Goal: Information Seeking & Learning: Learn about a topic

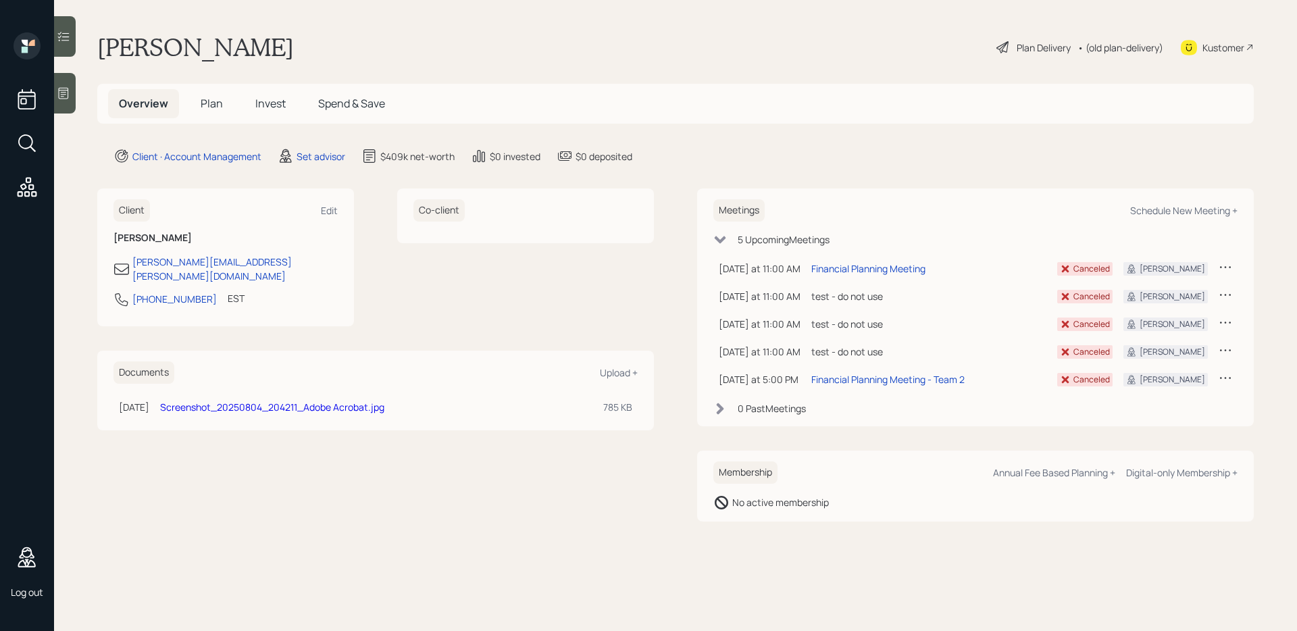
click at [205, 82] on main "[PERSON_NAME] Plan Delivery • (old plan-delivery) Kustomer Overview Plan Invest…" at bounding box center [675, 315] width 1243 height 631
click at [207, 99] on span "Plan" at bounding box center [212, 103] width 22 height 15
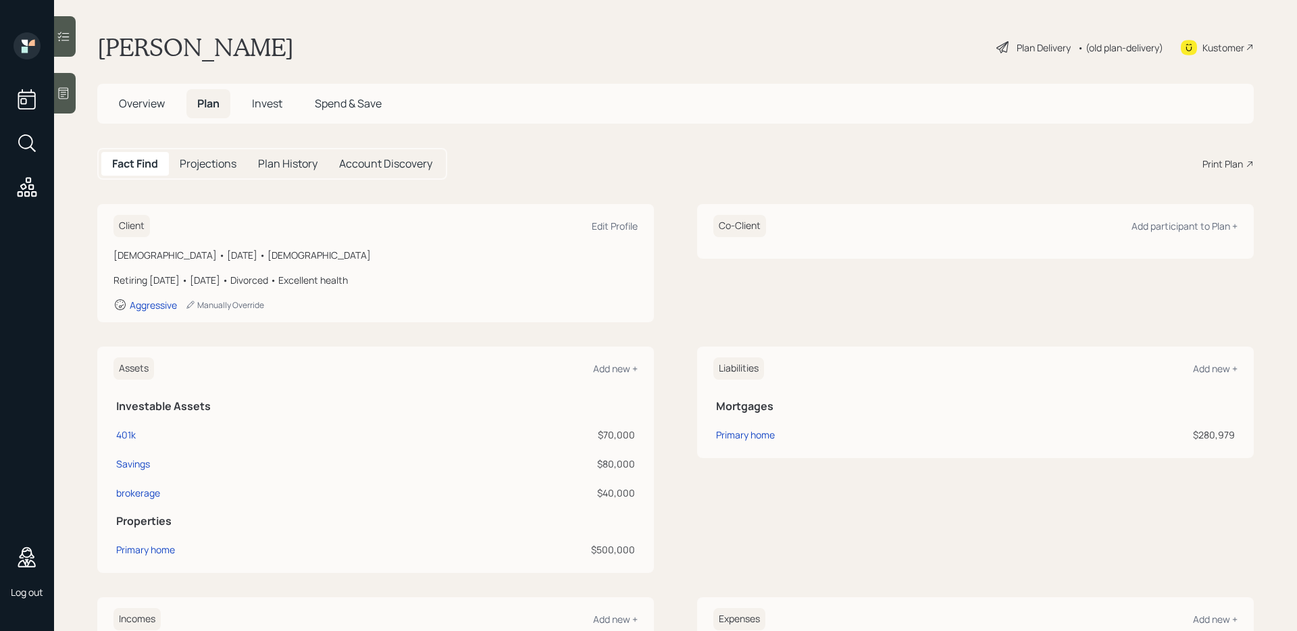
click at [228, 166] on h5 "Projections" at bounding box center [208, 163] width 57 height 13
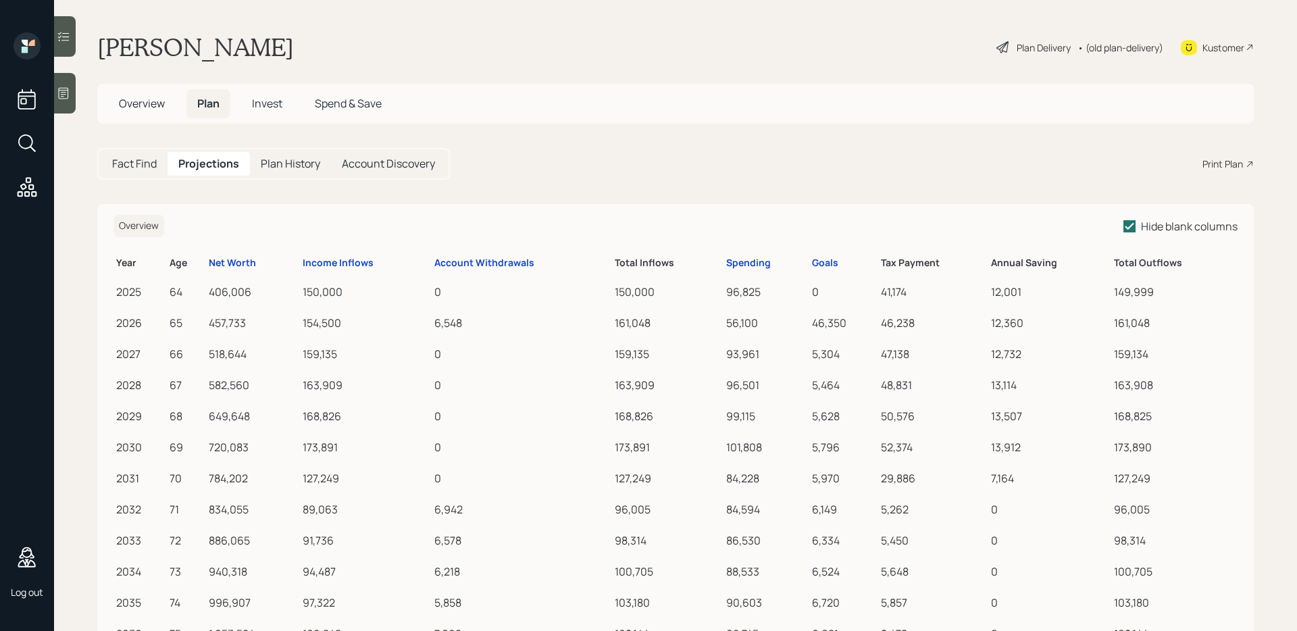
click at [288, 165] on h5 "Plan History" at bounding box center [290, 163] width 59 height 13
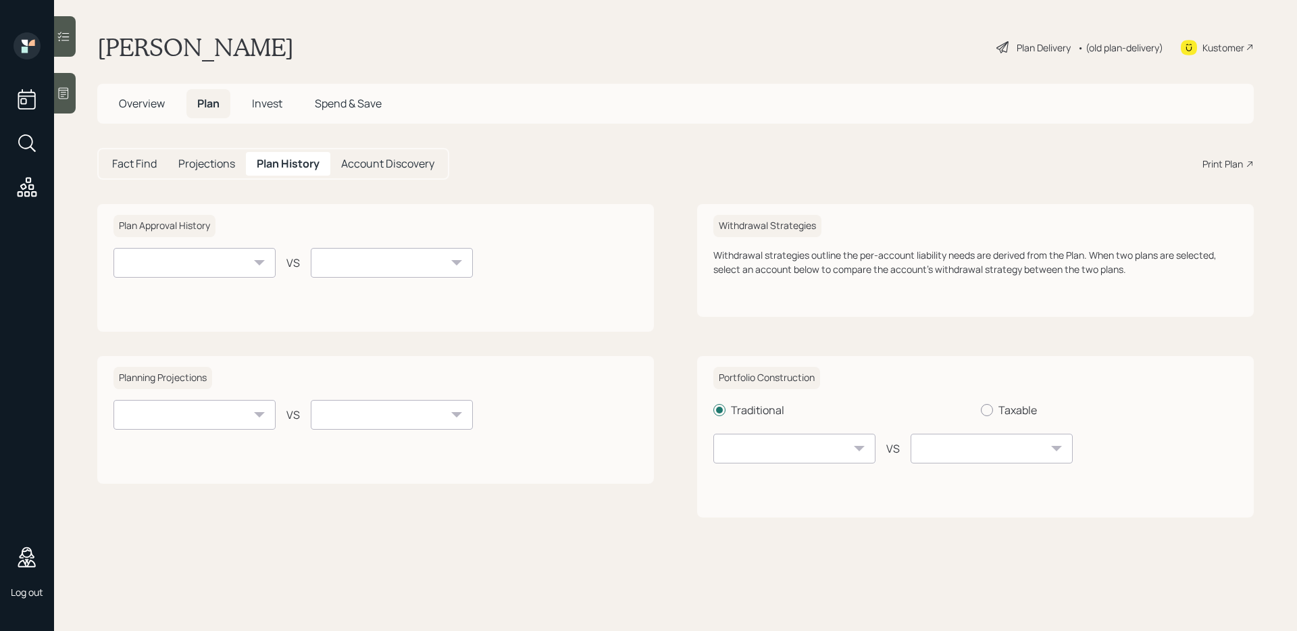
click at [363, 167] on h5 "Account Discovery" at bounding box center [387, 163] width 93 height 13
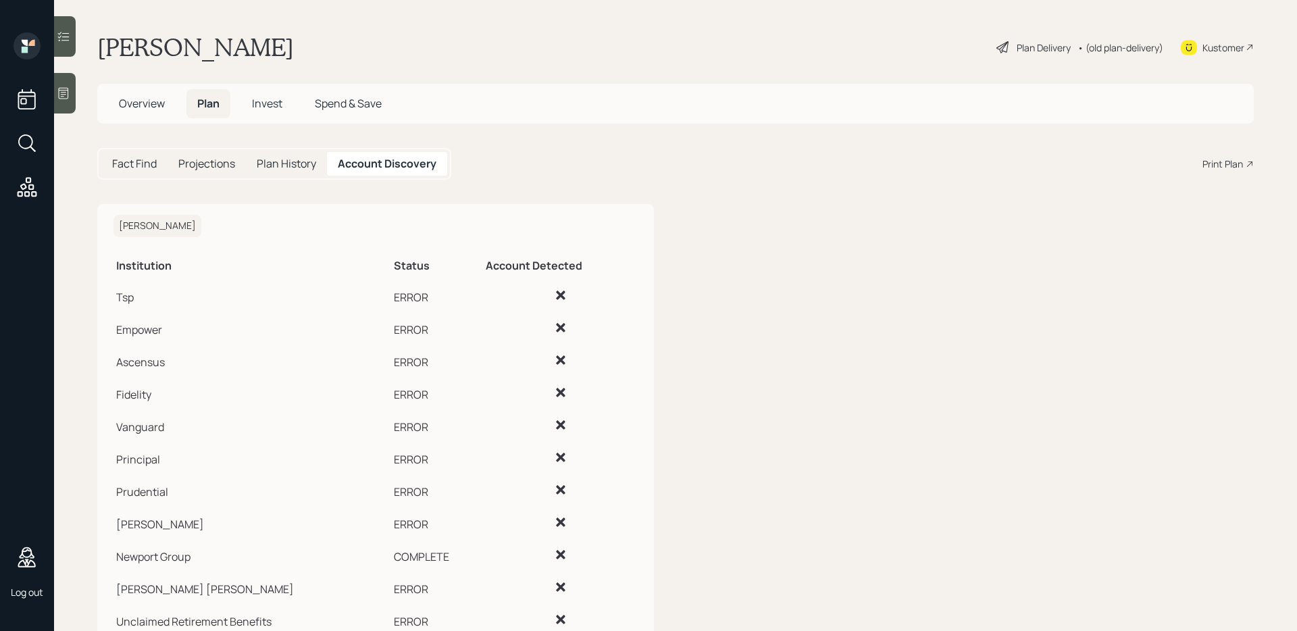
scroll to position [48, 0]
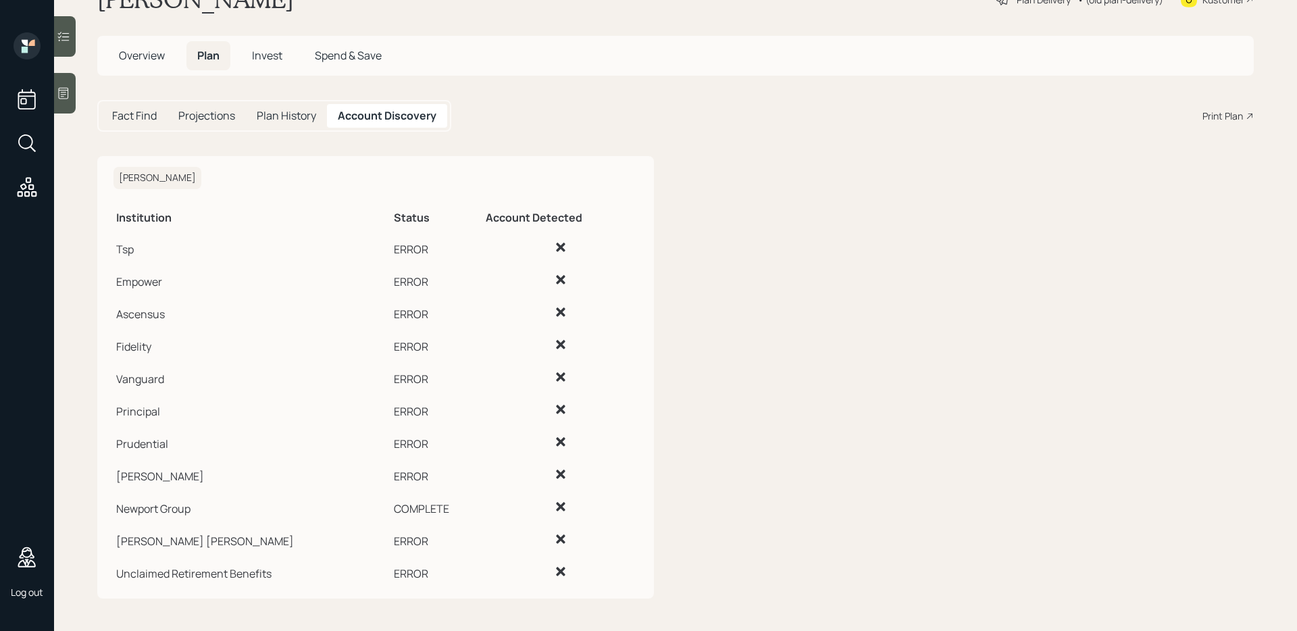
click at [394, 507] on td "COMPLETE" at bounding box center [437, 506] width 92 height 32
click at [142, 504] on td "Newport Group" at bounding box center [252, 506] width 278 height 32
click at [554, 245] on icon at bounding box center [561, 247] width 14 height 14
click at [291, 49] on h5 "Invest" at bounding box center [267, 55] width 52 height 29
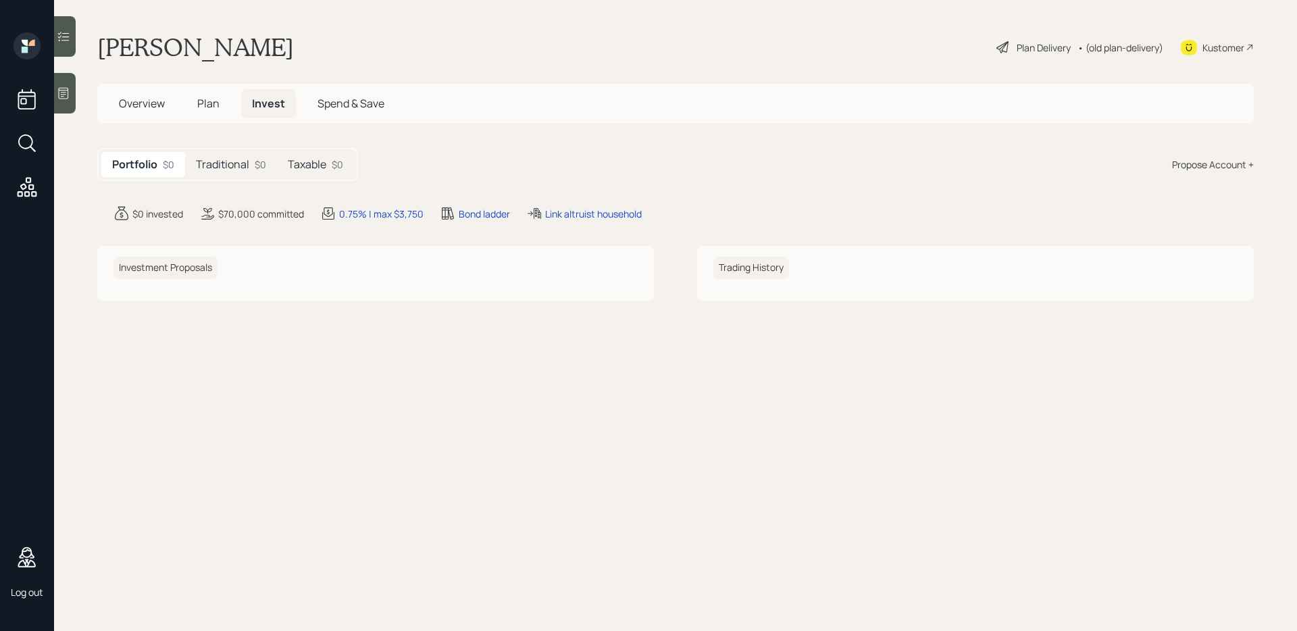
click at [353, 105] on span "Spend & Save" at bounding box center [350, 103] width 67 height 15
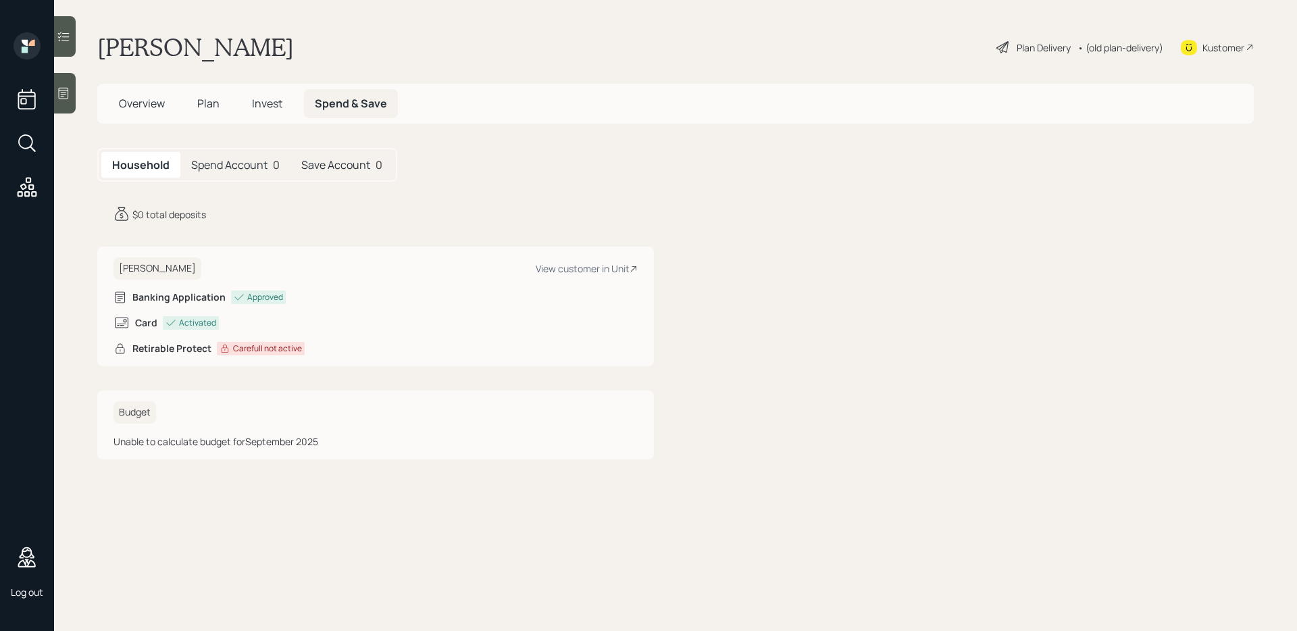
click at [23, 102] on icon at bounding box center [27, 99] width 24 height 24
click at [28, 41] on icon at bounding box center [27, 45] width 27 height 27
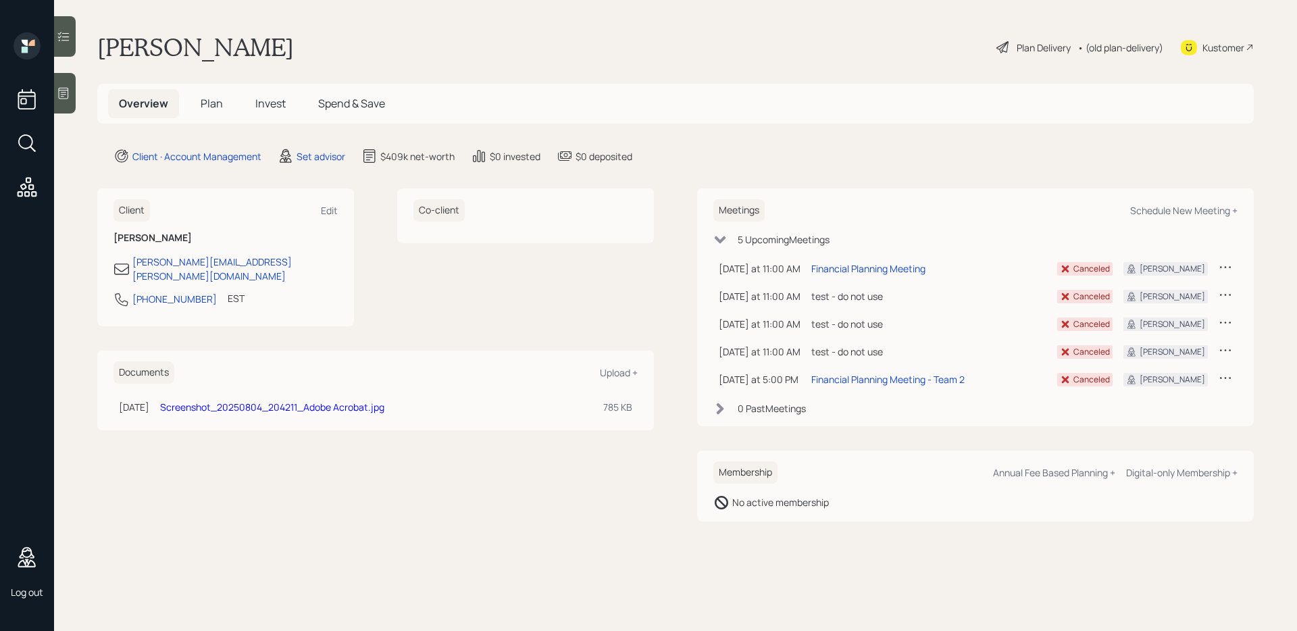
click at [719, 415] on div "Meetings Schedule New Meeting + 5 Upcoming Meeting s Next Thursday at 11:00 AM …" at bounding box center [975, 307] width 556 height 238
click at [719, 409] on icon at bounding box center [720, 408] width 7 height 11
click at [719, 409] on icon at bounding box center [720, 408] width 11 height 7
click at [1233, 54] on div "Kustomer" at bounding box center [1223, 48] width 42 height 14
